Goal: Information Seeking & Learning: Learn about a topic

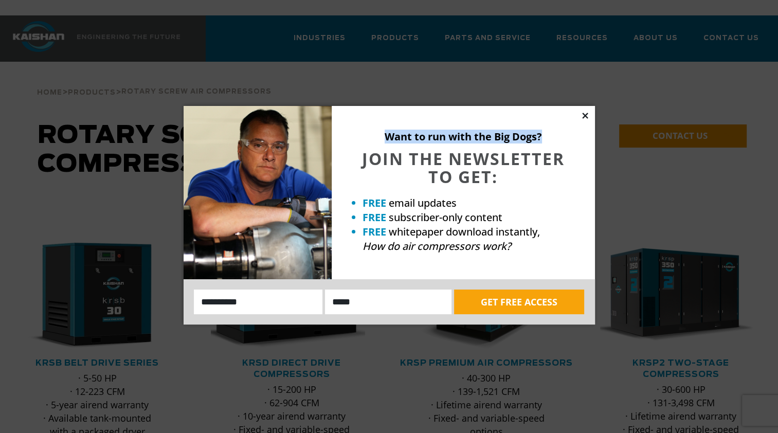
click at [584, 118] on div "Want to run with the Big Dogs? JOIN THE NEWSLETTER TO GET: FREE email updates F…" at bounding box center [389, 215] width 411 height 219
click at [583, 117] on icon at bounding box center [585, 115] width 9 height 9
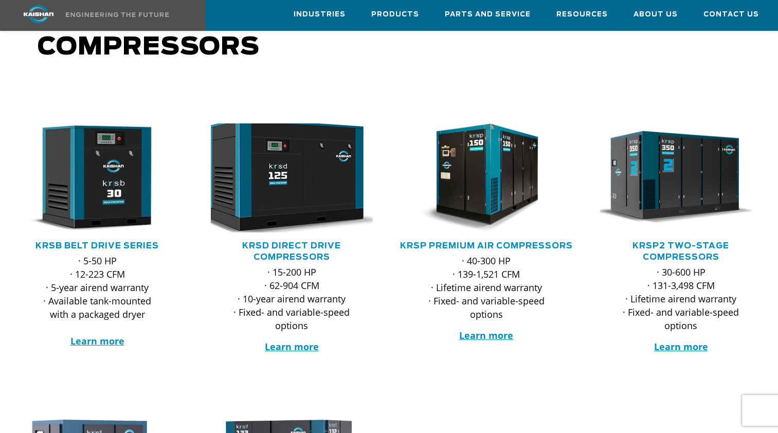
scroll to position [154, 0]
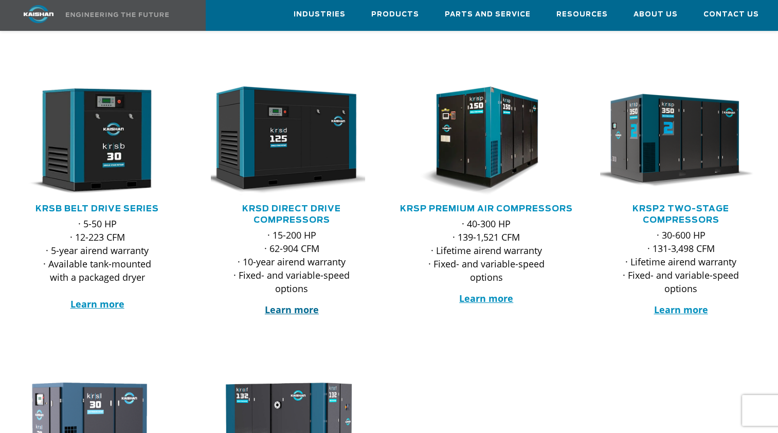
click at [283, 303] on strong "Learn more" at bounding box center [292, 309] width 54 height 12
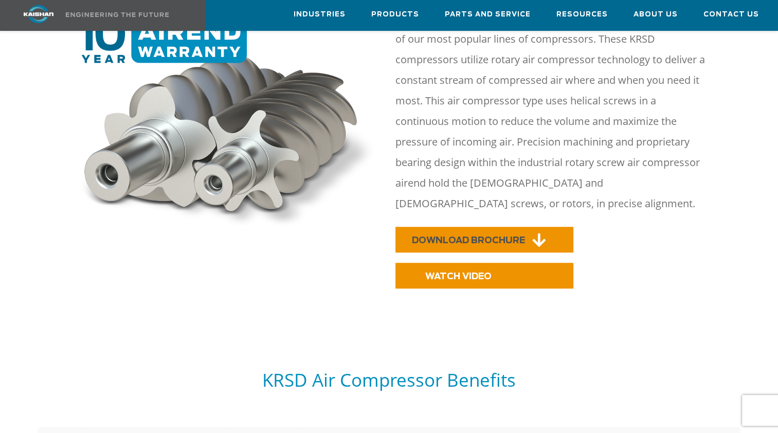
scroll to position [463, 0]
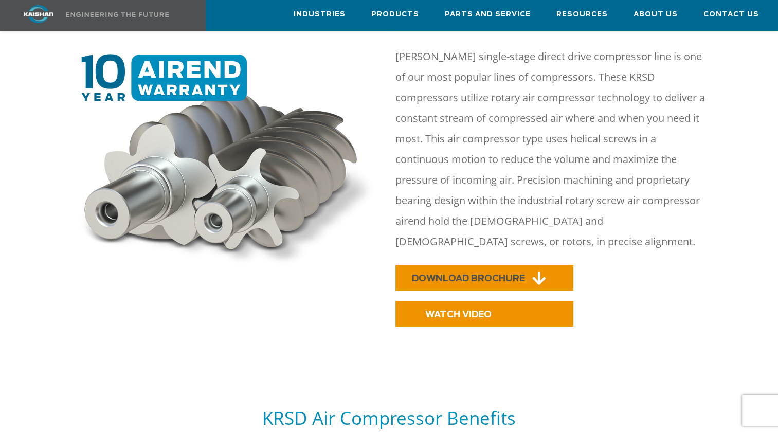
click at [456, 274] on span "DOWNLOAD BROCHURE" at bounding box center [468, 278] width 113 height 9
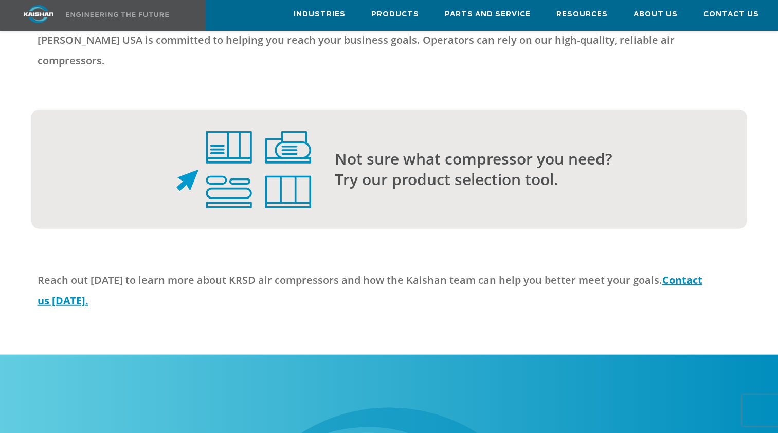
scroll to position [2571, 0]
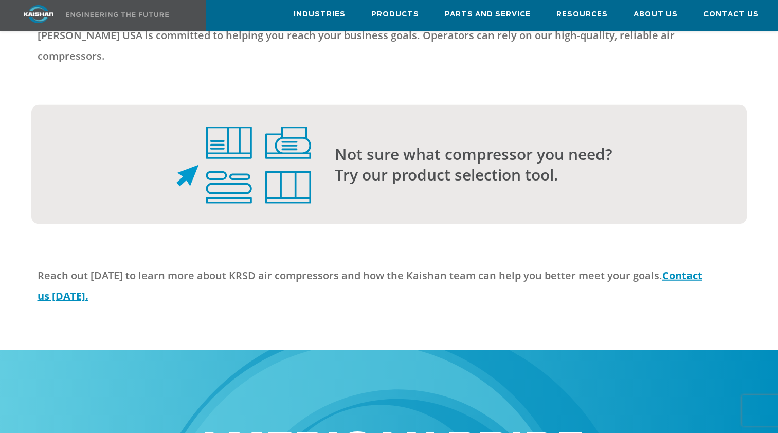
drag, startPoint x: 368, startPoint y: 129, endPoint x: 220, endPoint y: 223, distance: 176.2
click at [220, 255] on div "Reach out [DATE] to learn more about KRSD air compressors and how the Kaishan t…" at bounding box center [389, 287] width 716 height 64
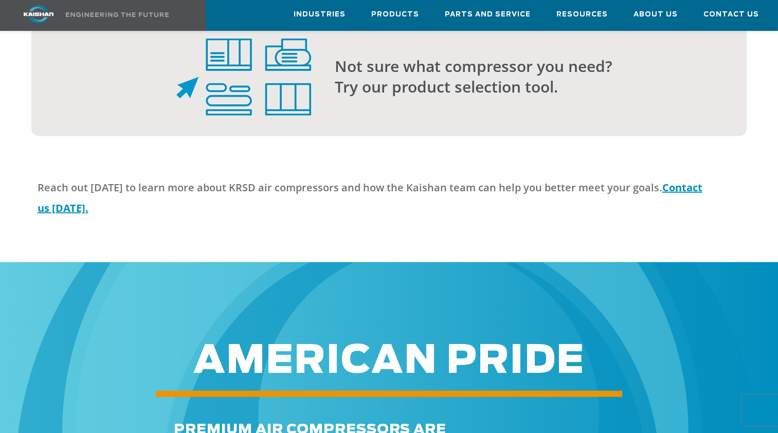
scroll to position [2622, 0]
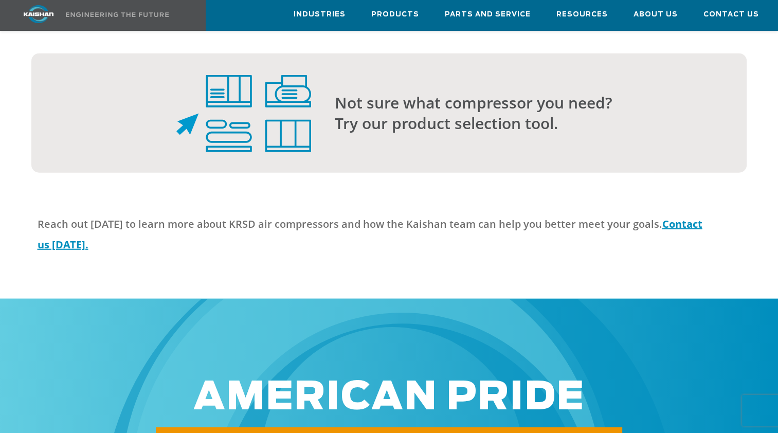
drag, startPoint x: 374, startPoint y: 209, endPoint x: 378, endPoint y: 124, distance: 84.5
click at [374, 214] on p "Reach out [DATE] to learn more about KRSD air compressors and how the Kaishan t…" at bounding box center [372, 234] width 668 height 41
click at [379, 100] on div at bounding box center [389, 125] width 778 height 145
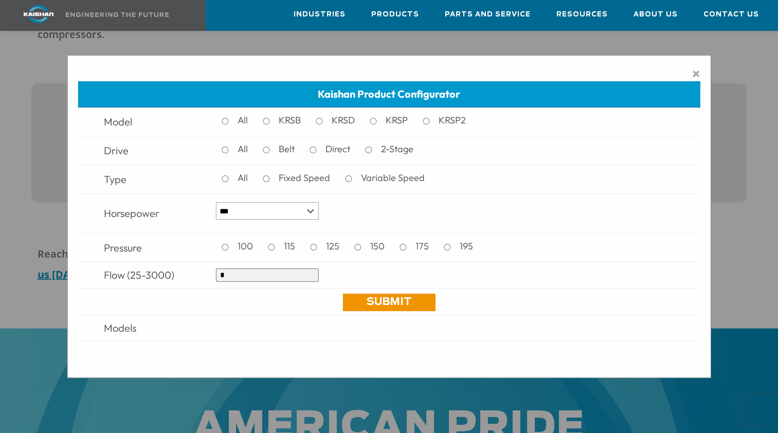
scroll to position [2571, 0]
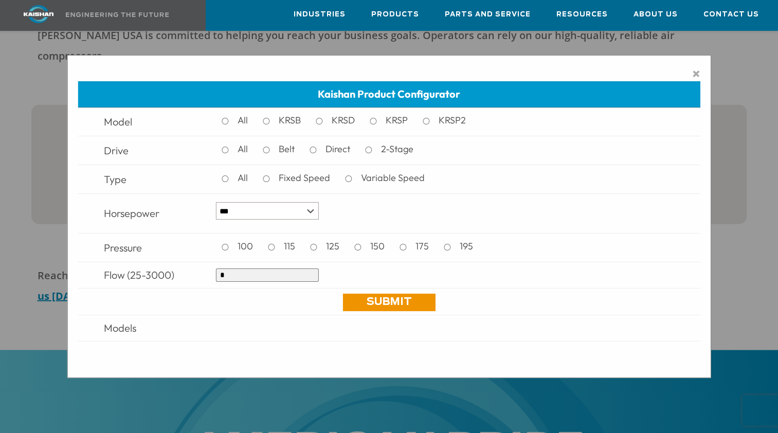
click at [704, 71] on div "× Kaishan Product Configurator Model All KRSB KRSD KRSP KRSP2 Drive All Belt Di…" at bounding box center [389, 216] width 644 height 323
click at [703, 73] on div "× Kaishan Product Configurator Model All KRSB KRSD KRSP KRSP2 Drive All Belt Di…" at bounding box center [389, 216] width 644 height 323
click at [699, 73] on span "×" at bounding box center [696, 73] width 8 height 15
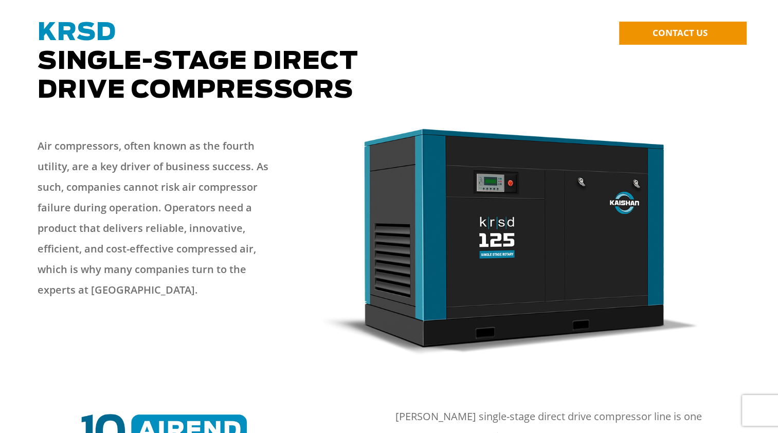
scroll to position [0, 0]
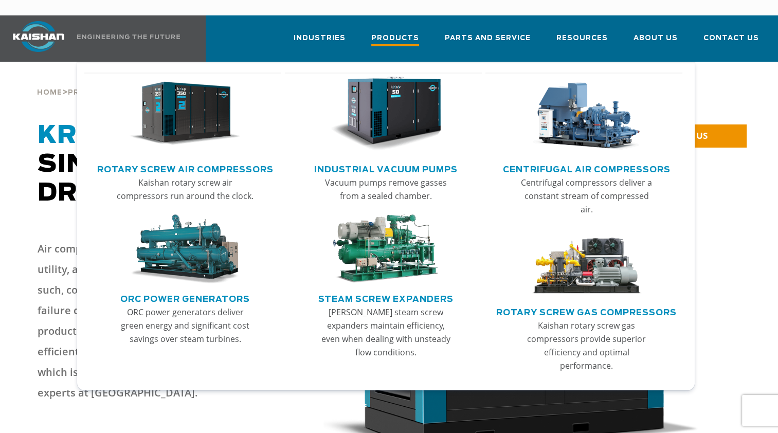
click at [395, 32] on span "Products" at bounding box center [395, 39] width 48 height 14
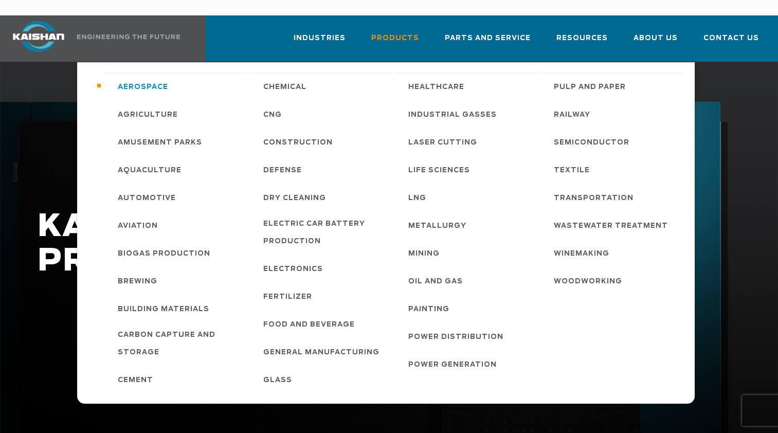
click at [163, 79] on span "Aerospace" at bounding box center [143, 87] width 50 height 17
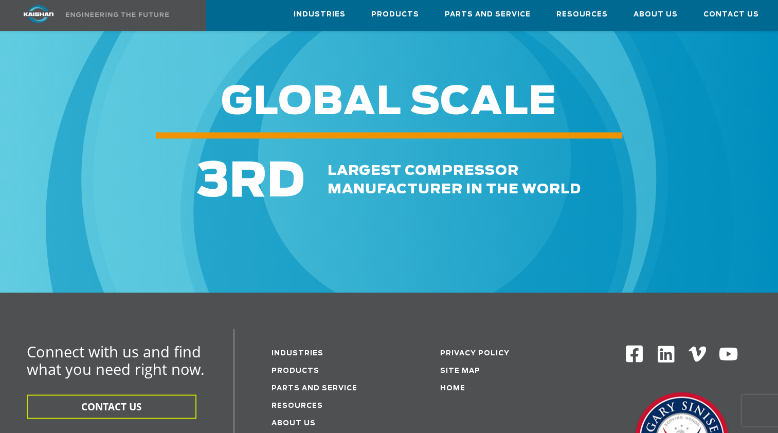
scroll to position [1491, 0]
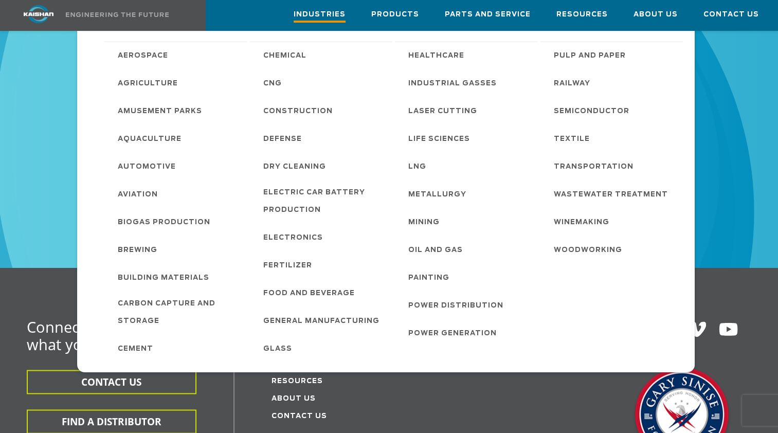
click at [314, 4] on link "Industries" at bounding box center [320, 16] width 52 height 30
